Goal: Task Accomplishment & Management: Complete application form

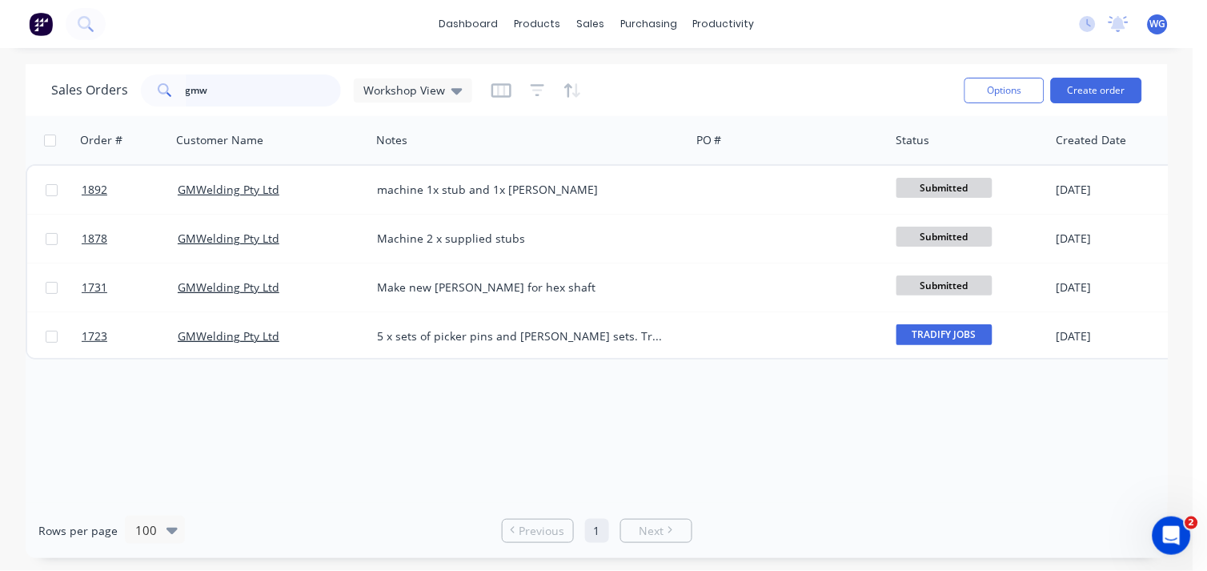
click at [294, 90] on input "gmw" at bounding box center [264, 90] width 156 height 32
type input "g"
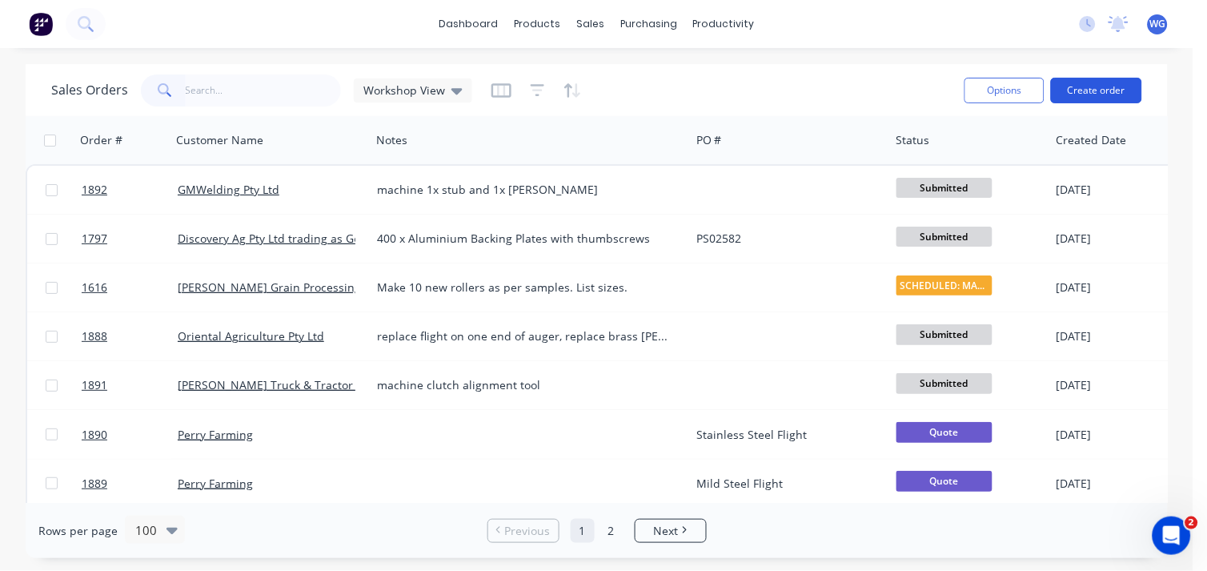
click at [1063, 91] on button "Create order" at bounding box center [1096, 91] width 91 height 26
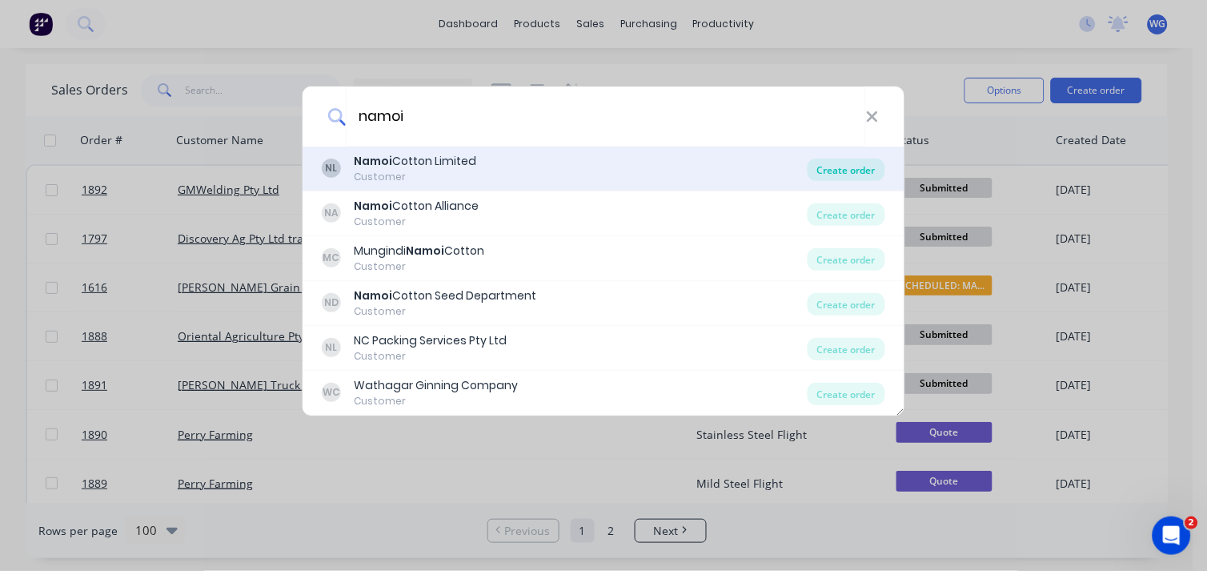
type input "namoi"
click at [851, 166] on div "Create order" at bounding box center [847, 170] width 78 height 22
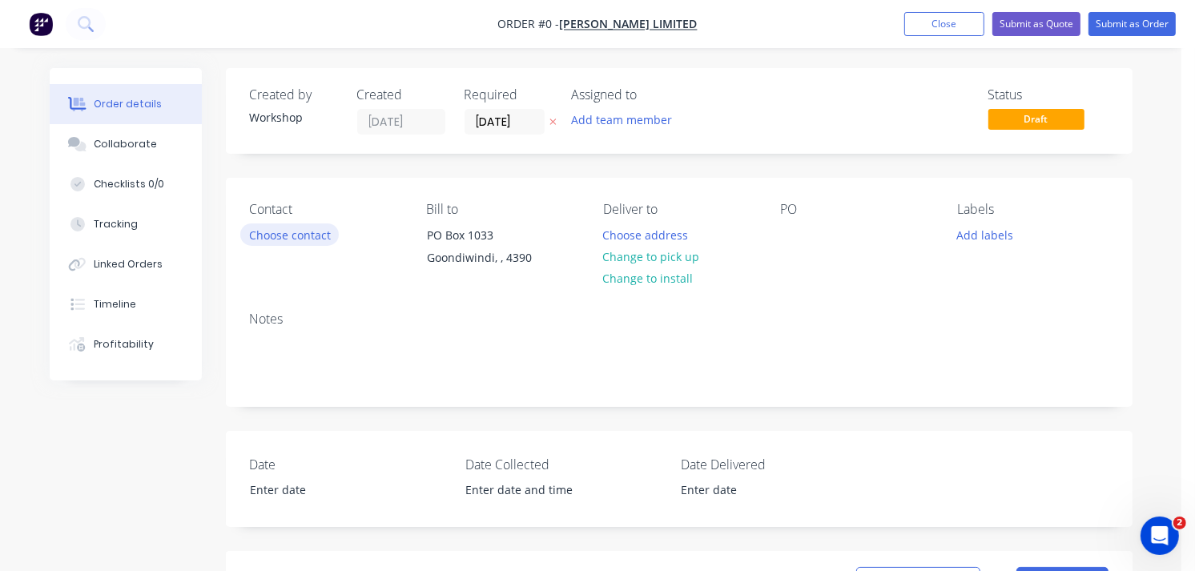
click at [297, 233] on button "Choose contact" at bounding box center [289, 234] width 98 height 22
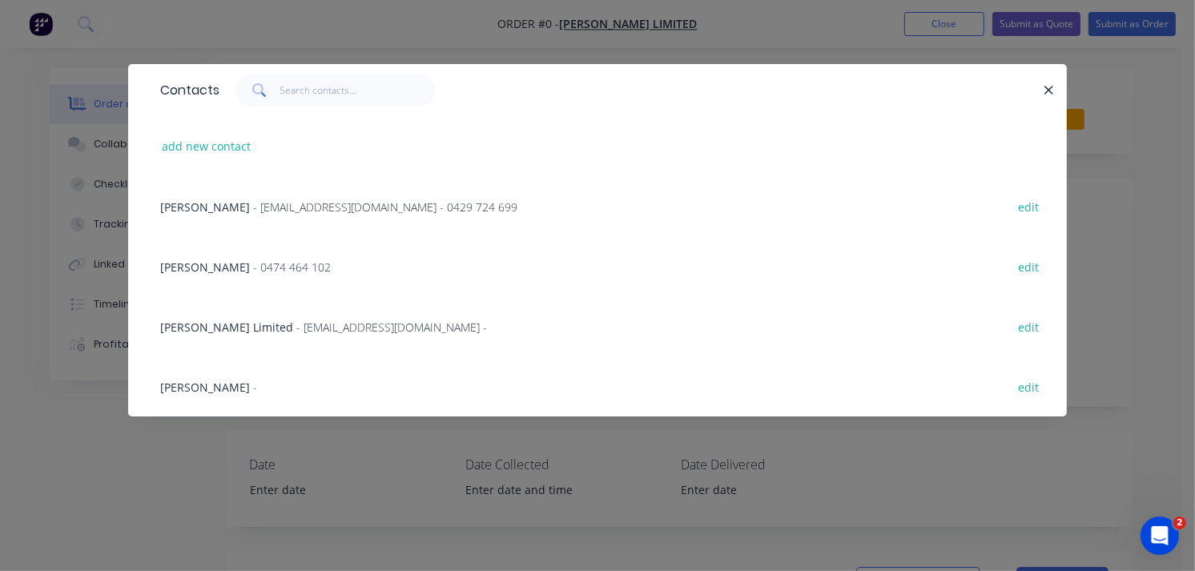
click at [253, 200] on span "- [EMAIL_ADDRESS][DOMAIN_NAME] - 0429 724 699" at bounding box center [385, 206] width 264 height 15
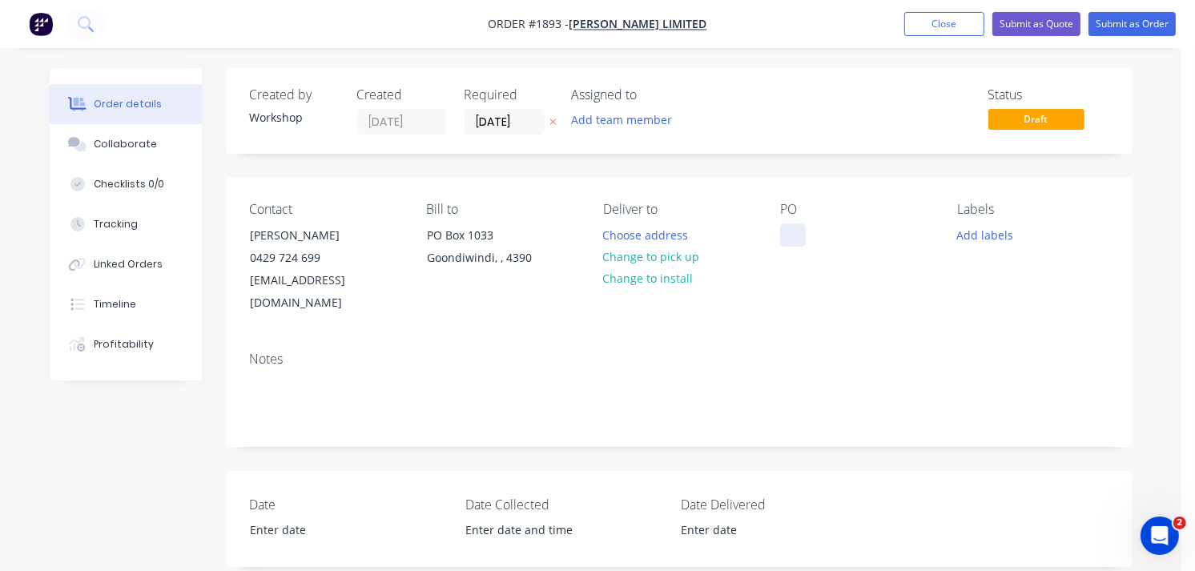
click at [789, 223] on div at bounding box center [793, 234] width 26 height 23
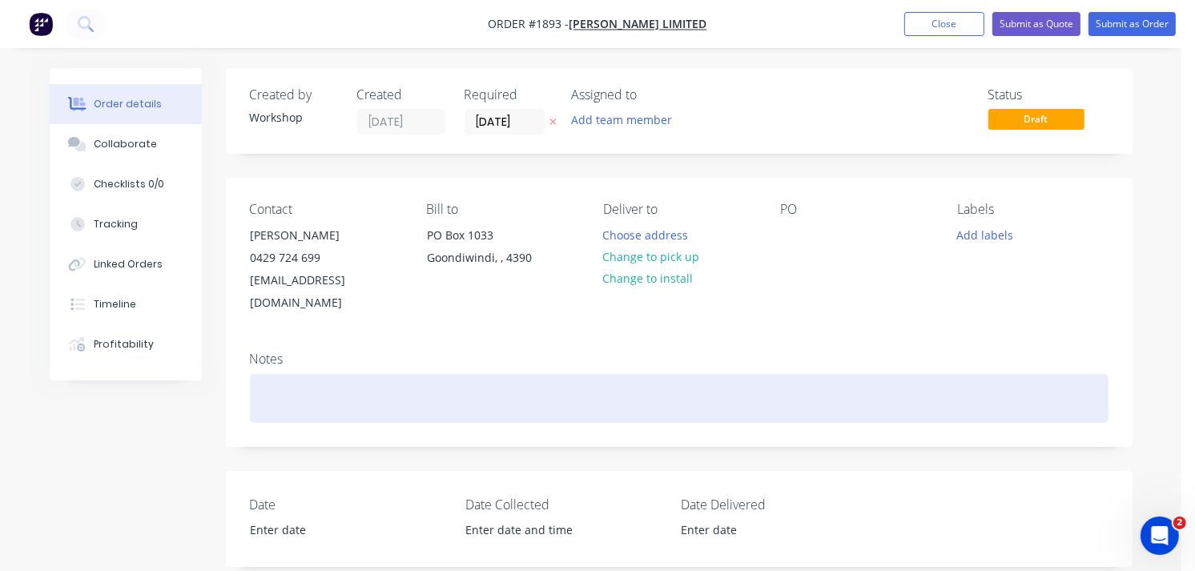
click at [310, 380] on div at bounding box center [679, 398] width 858 height 49
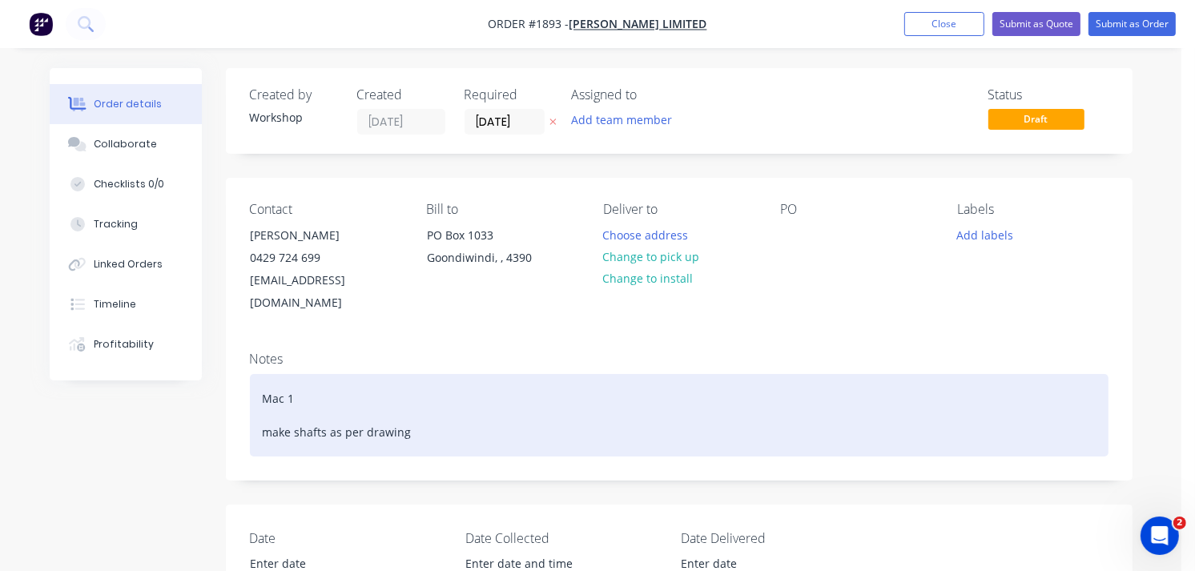
click at [310, 380] on div "Mac 1 make shafts as per drawing" at bounding box center [679, 415] width 858 height 82
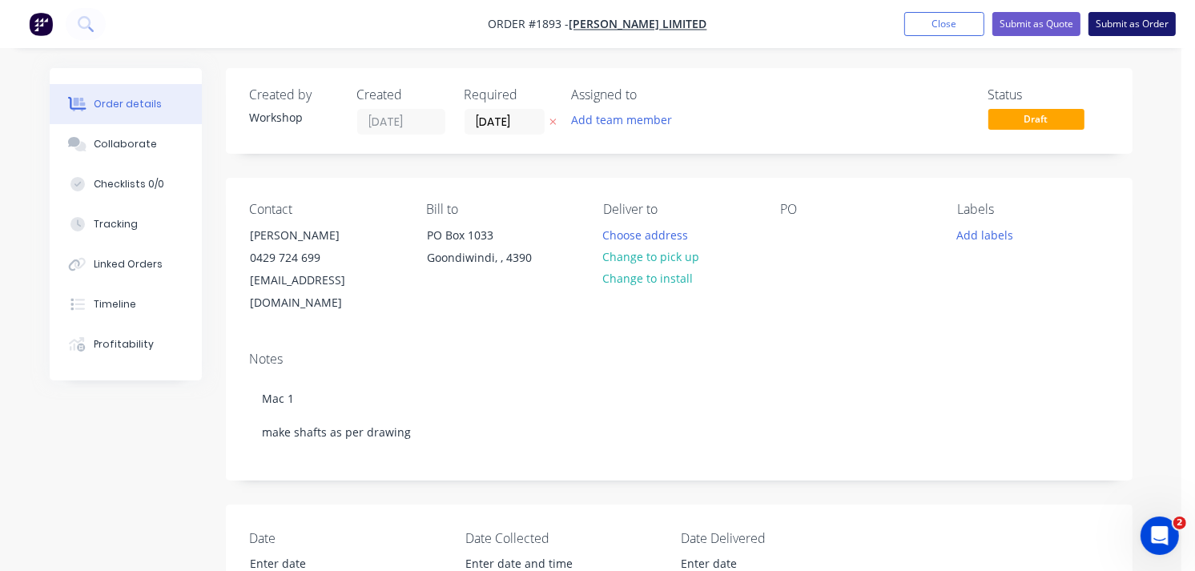
click at [1129, 24] on button "Submit as Order" at bounding box center [1131, 24] width 87 height 24
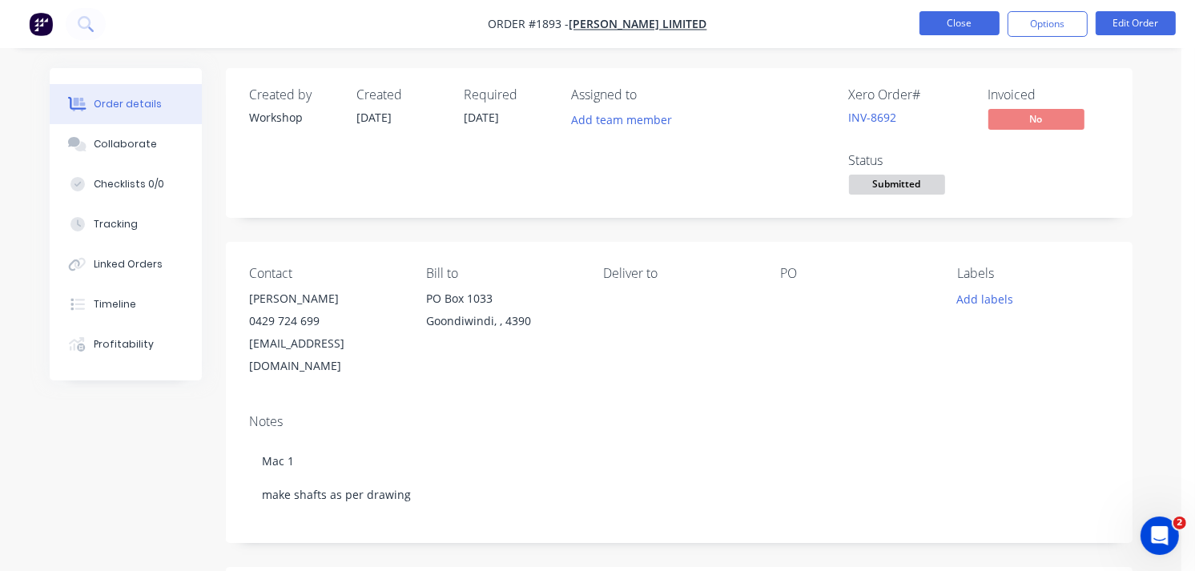
click at [941, 28] on button "Close" at bounding box center [959, 23] width 80 height 24
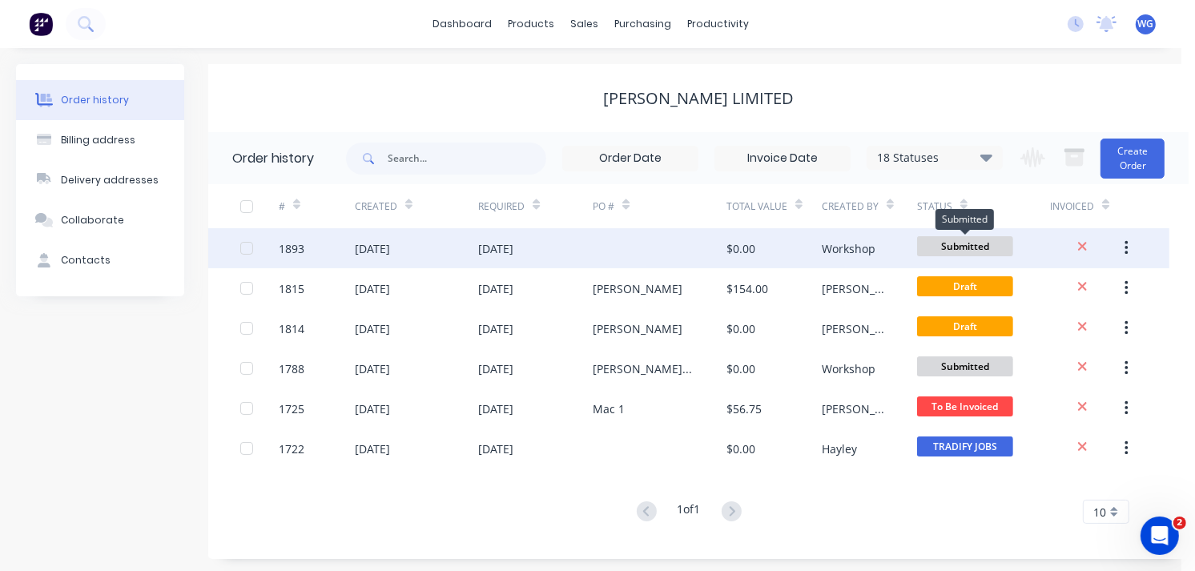
click at [950, 248] on span "Submitted" at bounding box center [965, 246] width 96 height 20
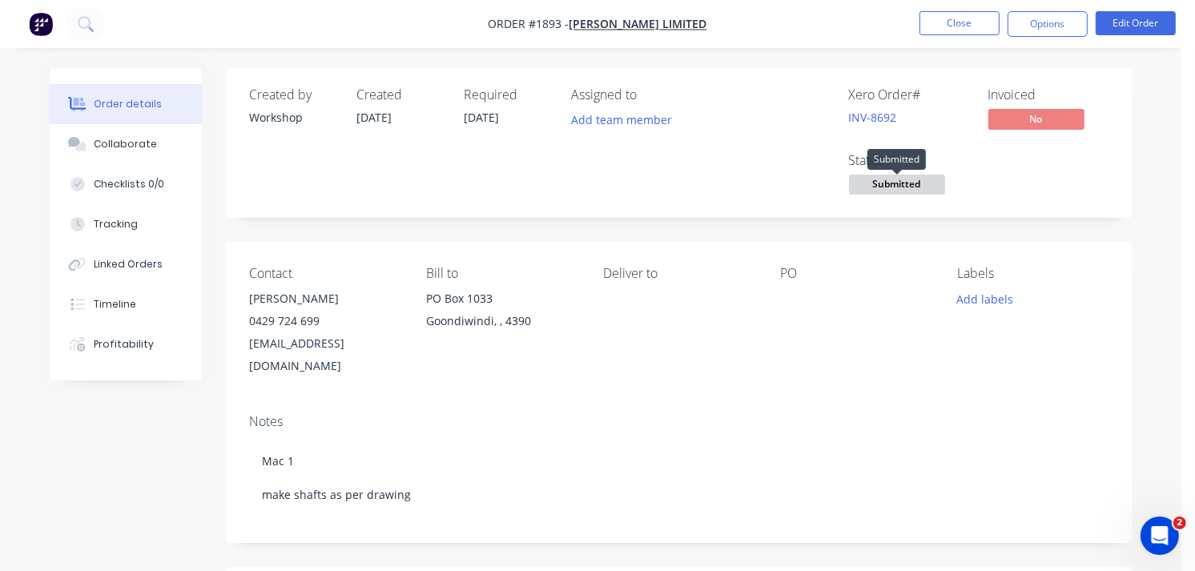
click at [885, 191] on span "Submitted" at bounding box center [897, 185] width 96 height 20
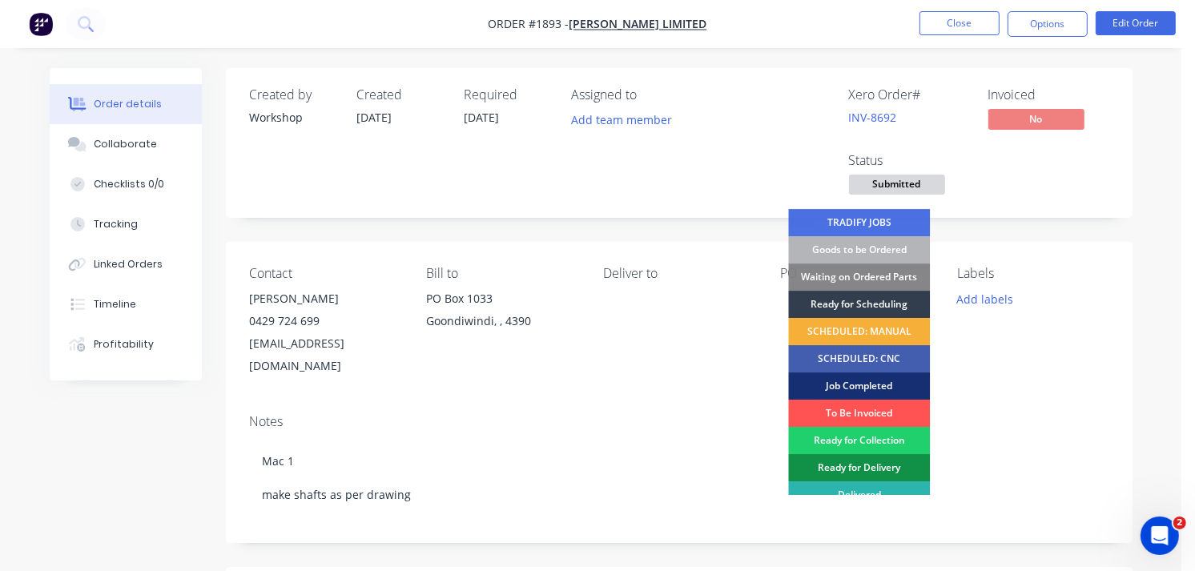
click at [694, 237] on div "Created by Workshop Created [DATE] Required [DATE] Assigned to Add team member …" at bounding box center [679, 496] width 906 height 856
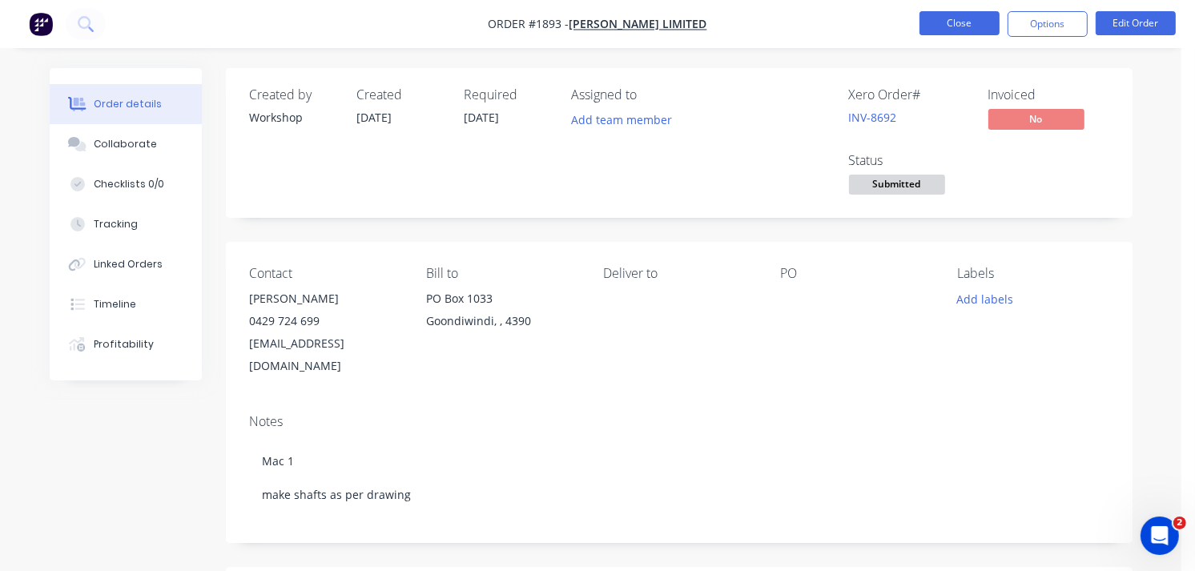
click at [948, 34] on button "Close" at bounding box center [959, 23] width 80 height 24
